Goal: Navigation & Orientation: Find specific page/section

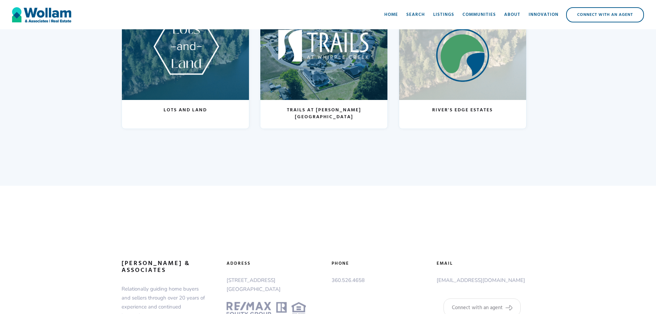
scroll to position [65, 0]
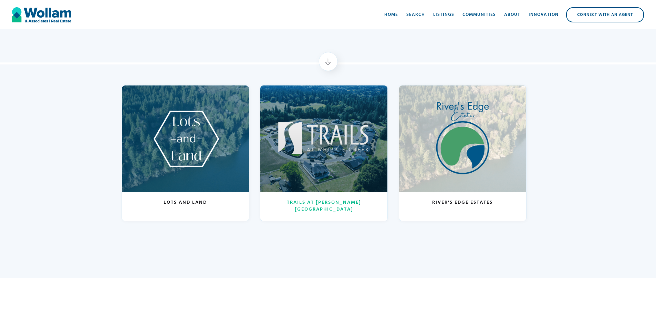
click at [341, 149] on div at bounding box center [323, 138] width 127 height 107
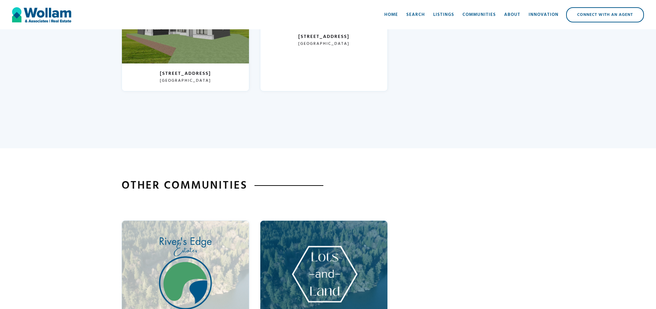
scroll to position [1585, 0]
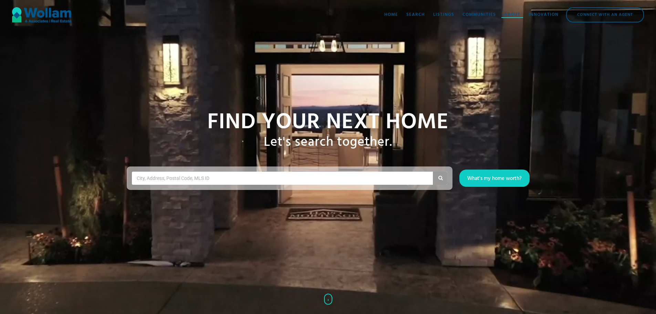
click at [512, 14] on div "About" at bounding box center [512, 14] width 16 height 7
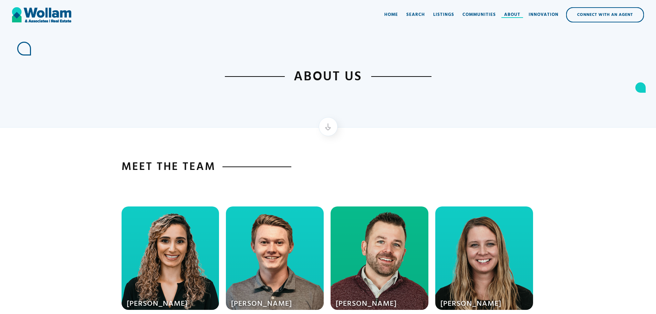
click at [510, 13] on div "About" at bounding box center [512, 14] width 16 height 7
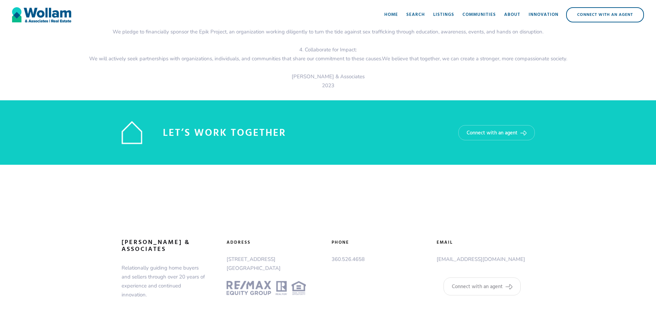
scroll to position [1112, 0]
